Goal: Navigation & Orientation: Find specific page/section

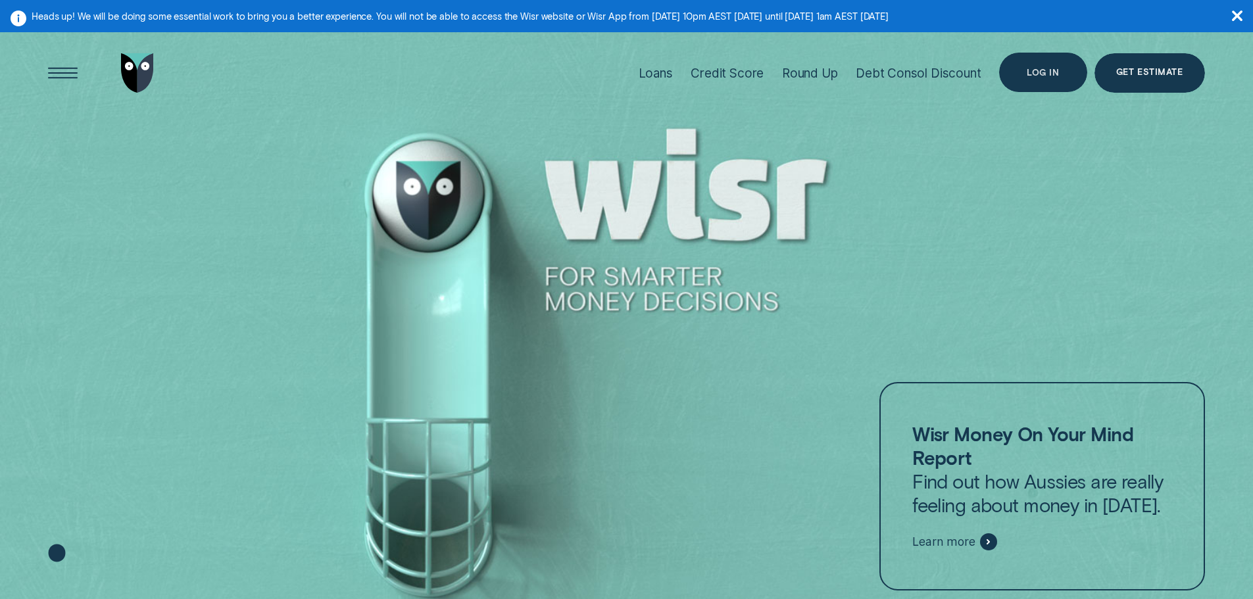
click at [1046, 64] on div "Log in" at bounding box center [1043, 72] width 88 height 39
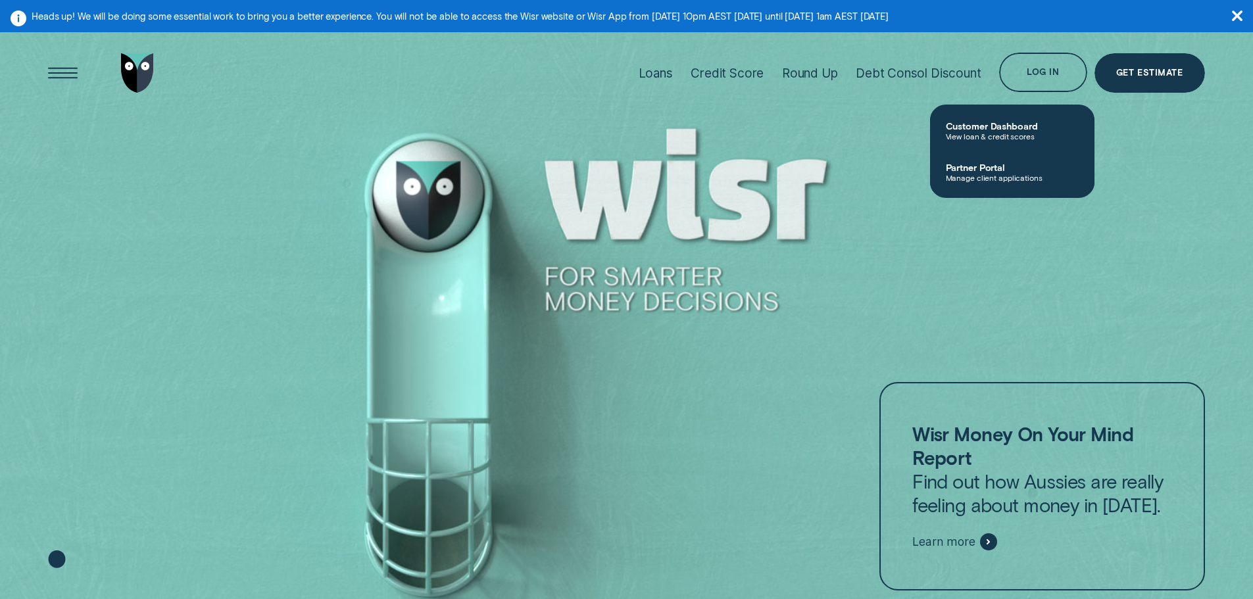
drag, startPoint x: -2, startPoint y: 209, endPoint x: -27, endPoint y: 330, distance: 123.6
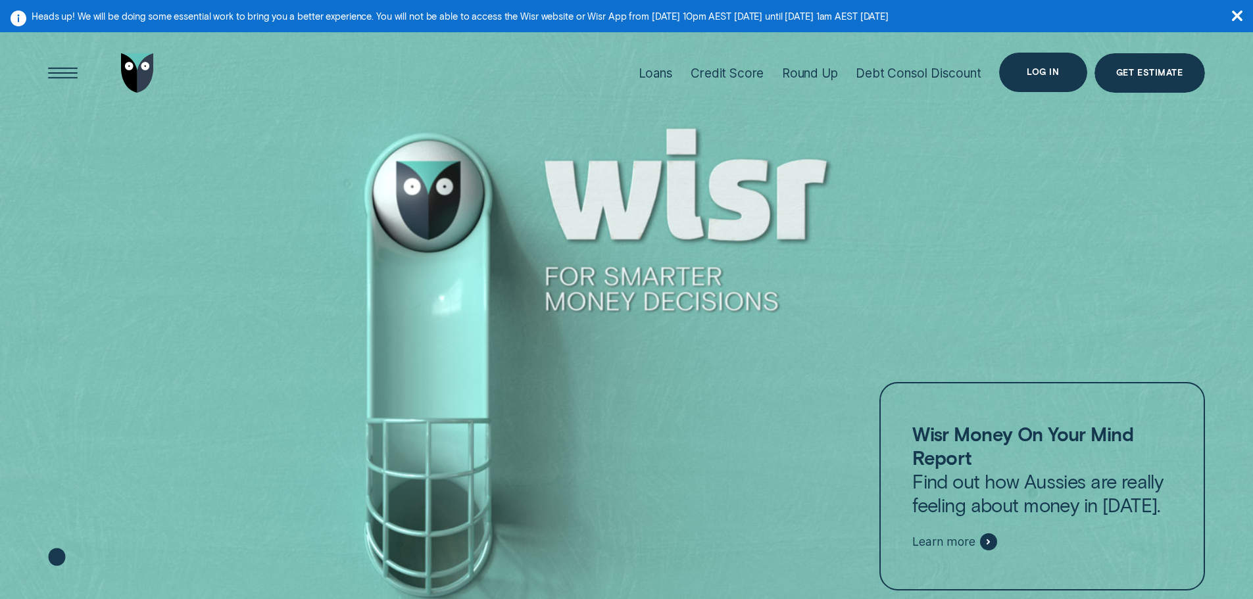
click at [1039, 71] on div "Log in" at bounding box center [1043, 72] width 32 height 8
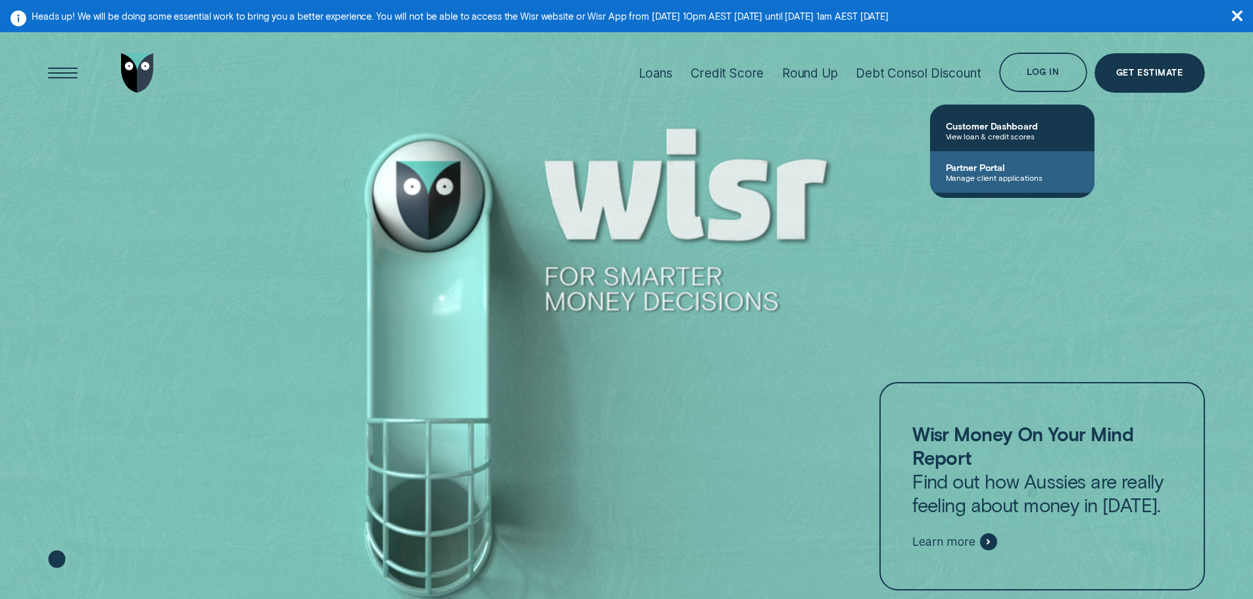
click at [1017, 171] on span "Partner Portal" at bounding box center [1012, 167] width 133 height 11
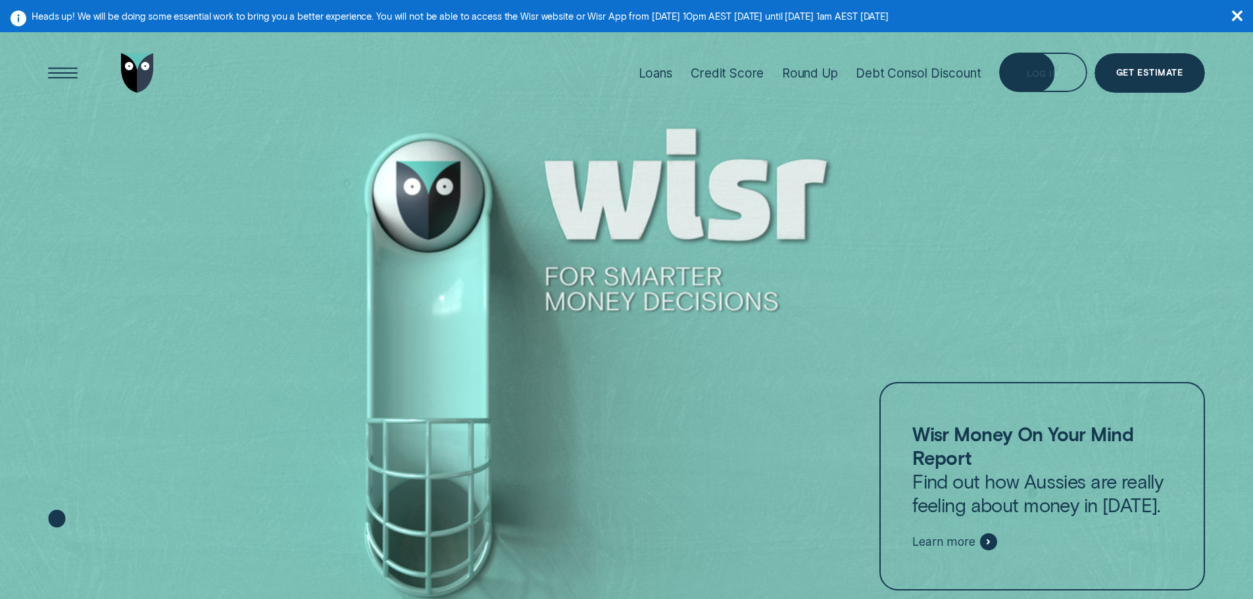
click at [1042, 76] on div "Log in" at bounding box center [1043, 74] width 32 height 8
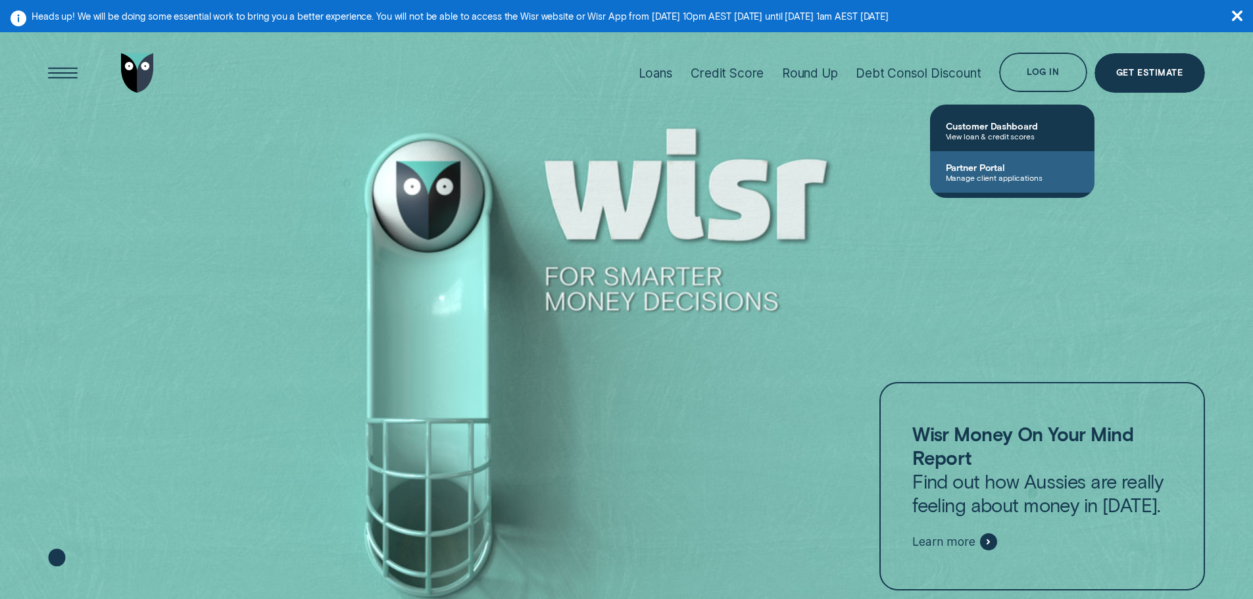
click at [1009, 171] on span "Partner Portal" at bounding box center [1012, 167] width 133 height 11
